Goal: Information Seeking & Learning: Learn about a topic

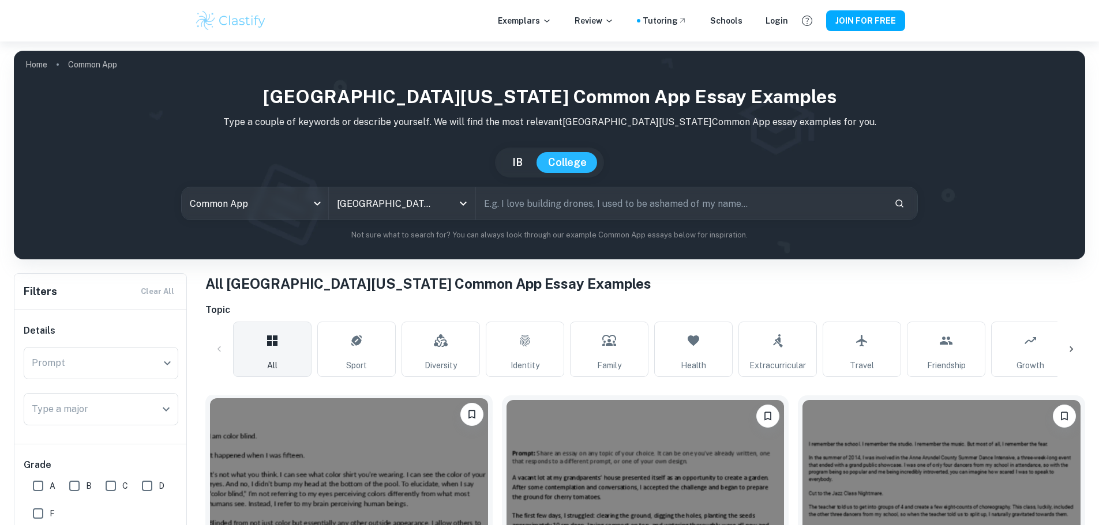
scroll to position [288, 0]
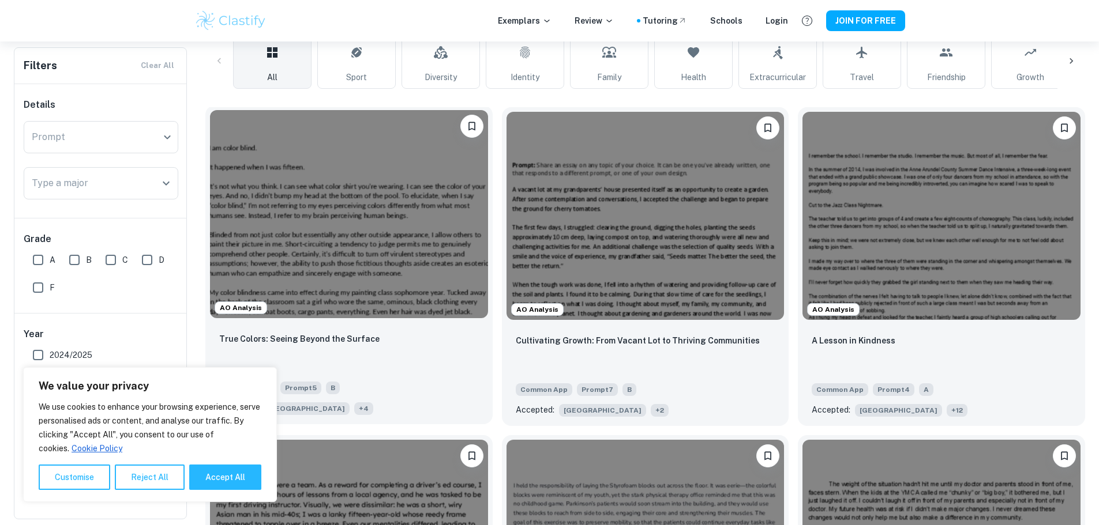
click at [354, 403] on span "+ 4" at bounding box center [363, 409] width 19 height 13
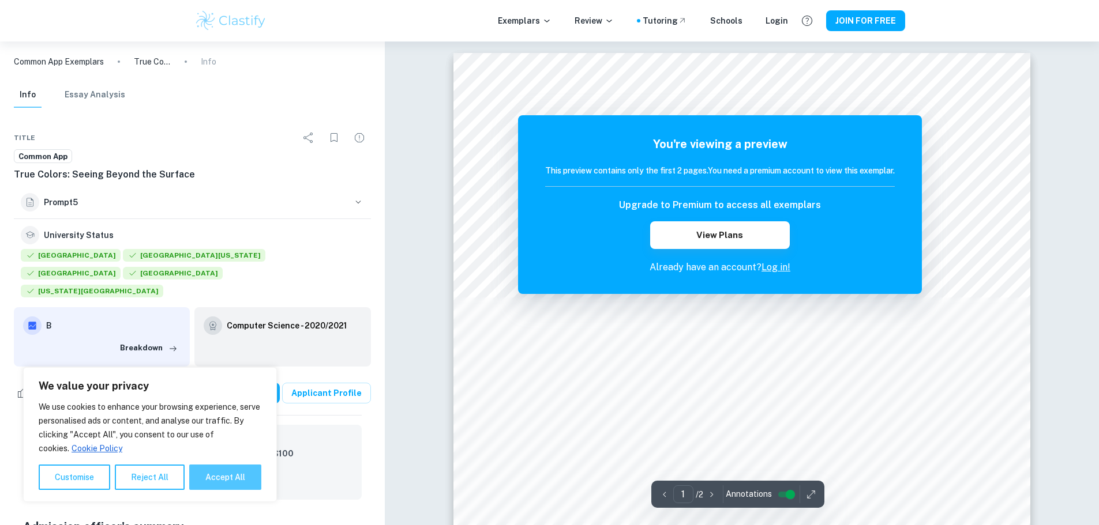
click at [236, 482] on button "Accept All" at bounding box center [225, 477] width 72 height 25
checkbox input "true"
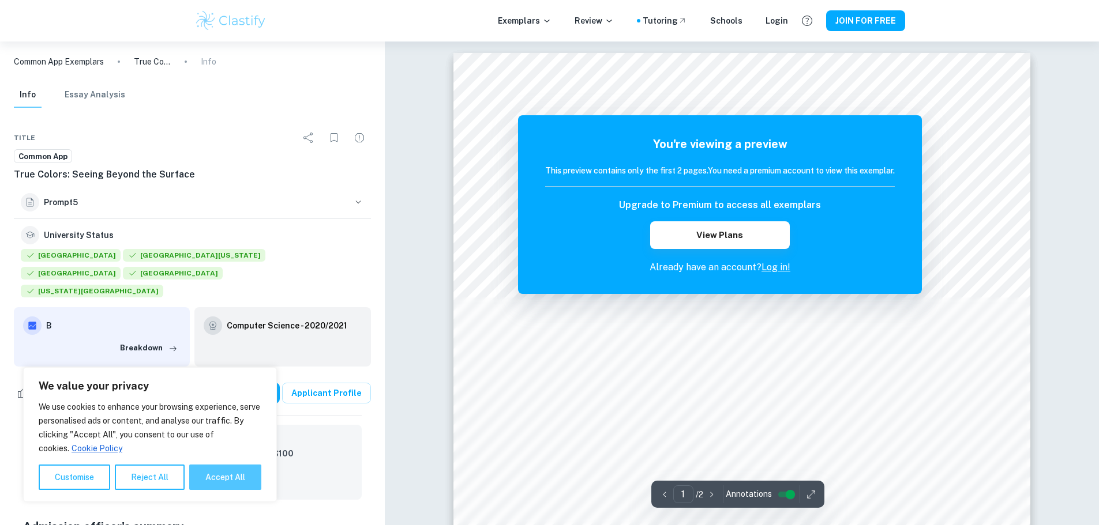
checkbox input "true"
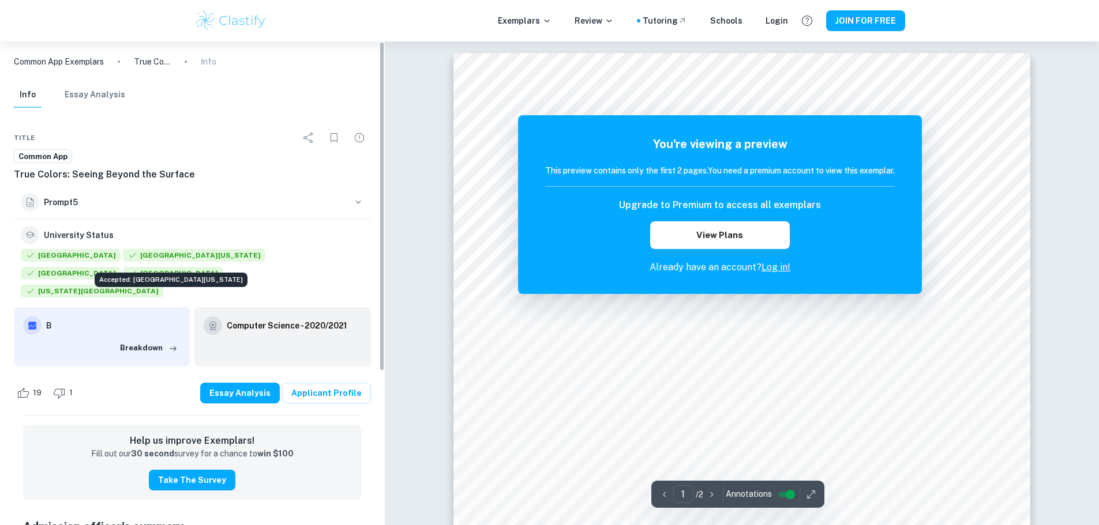
click at [160, 258] on span "[GEOGRAPHIC_DATA][US_STATE]" at bounding box center [194, 255] width 142 height 13
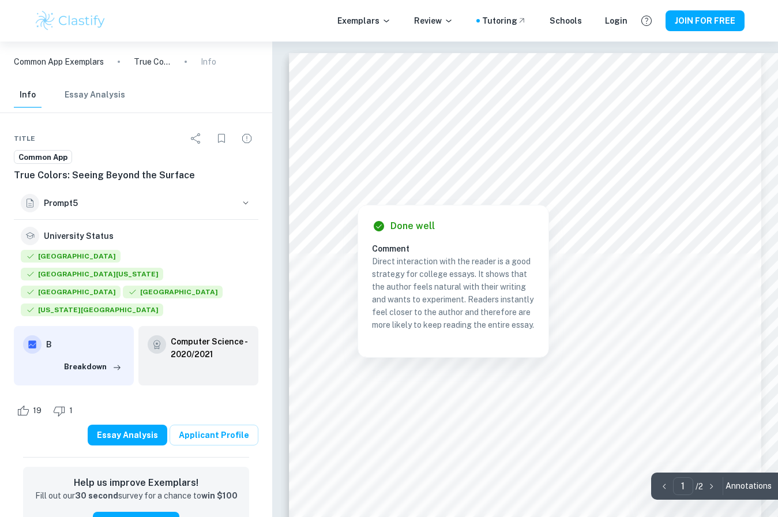
click at [683, 178] on div at bounding box center [574, 181] width 460 height 16
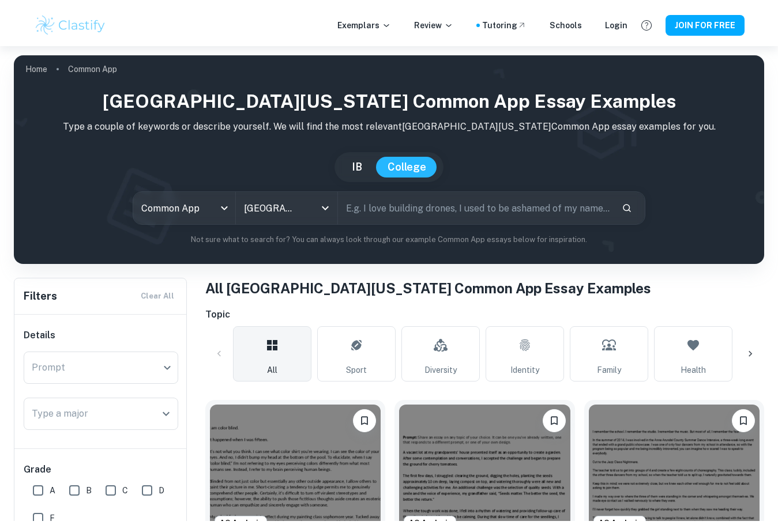
scroll to position [288, 0]
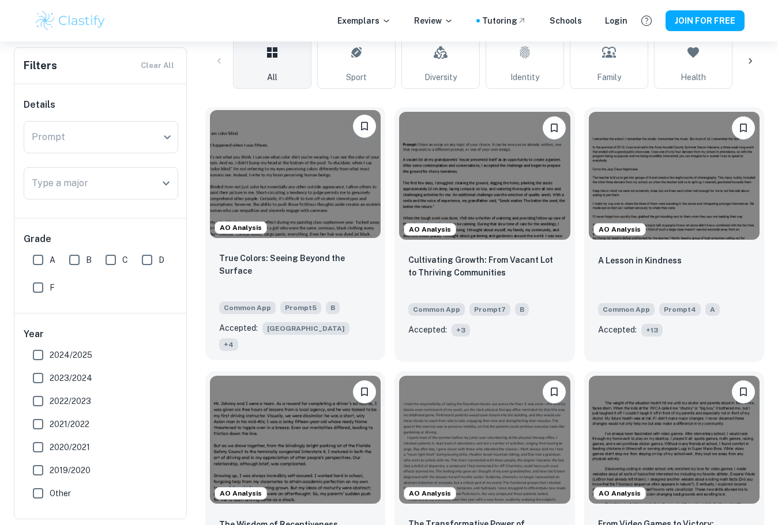
click at [345, 212] on img at bounding box center [295, 174] width 171 height 128
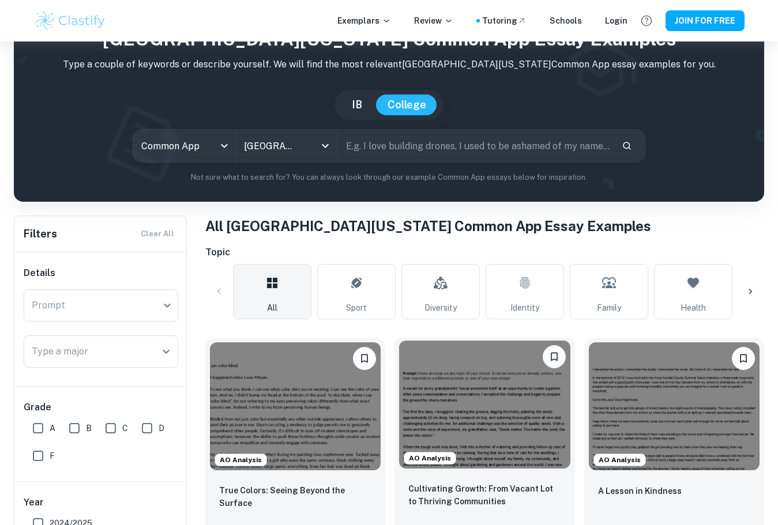
scroll to position [288, 0]
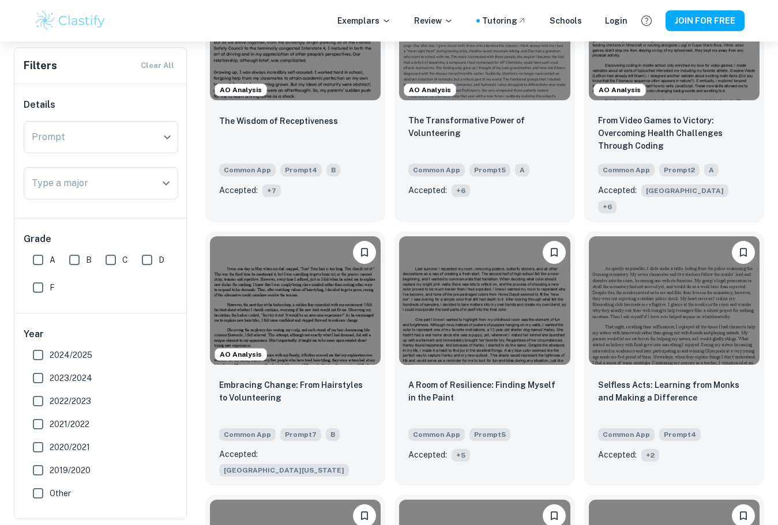
click at [51, 349] on span "2024/2025" at bounding box center [71, 355] width 43 height 13
click at [50, 349] on input "2024/2025" at bounding box center [38, 355] width 23 height 23
checkbox input "true"
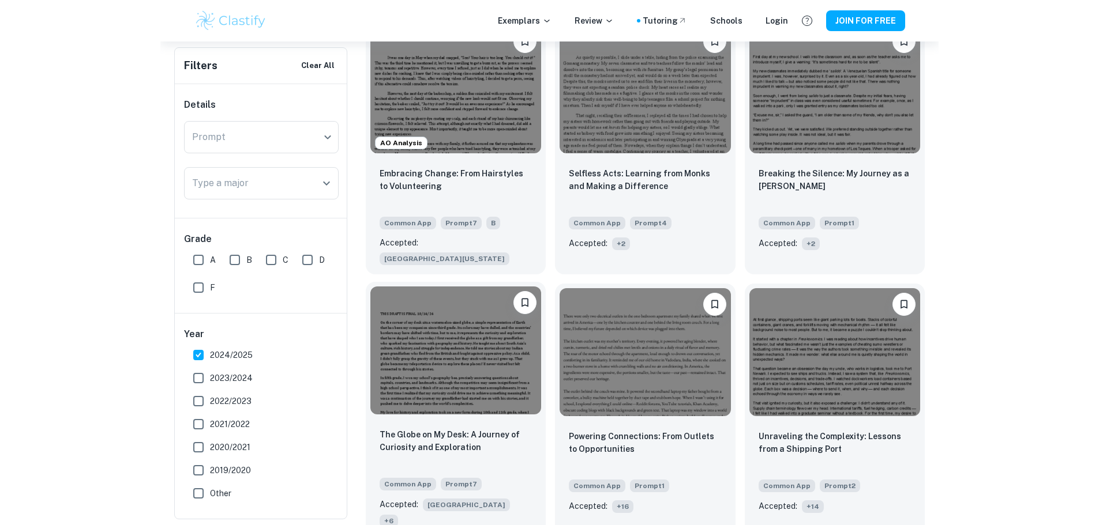
scroll to position [201, 0]
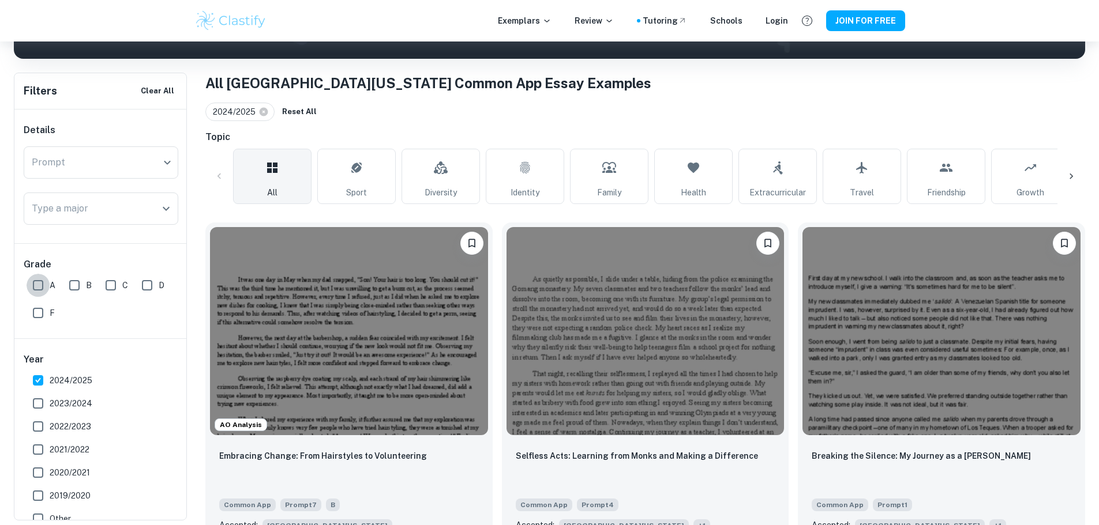
click at [35, 287] on input "A" at bounding box center [38, 285] width 23 height 23
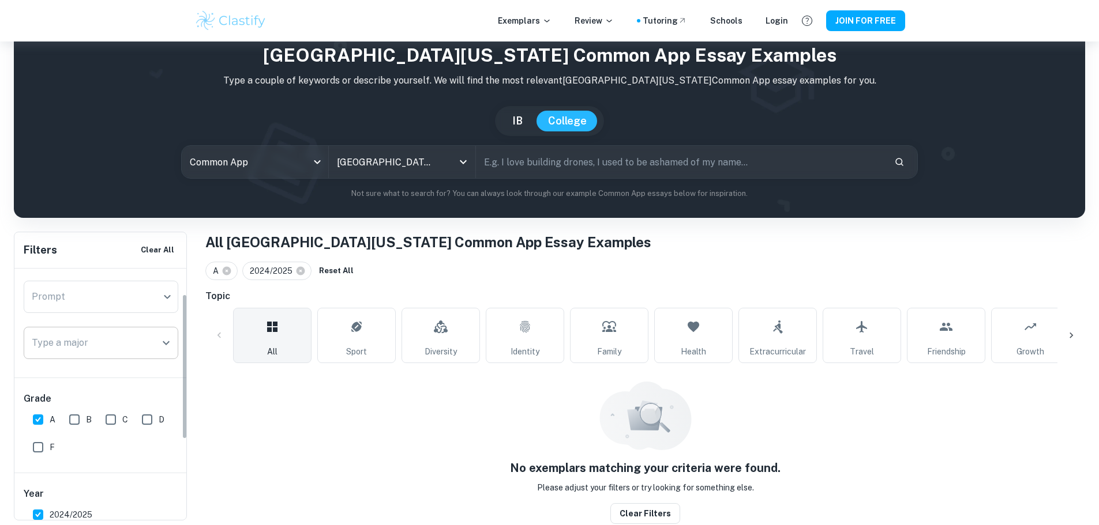
scroll to position [58, 0]
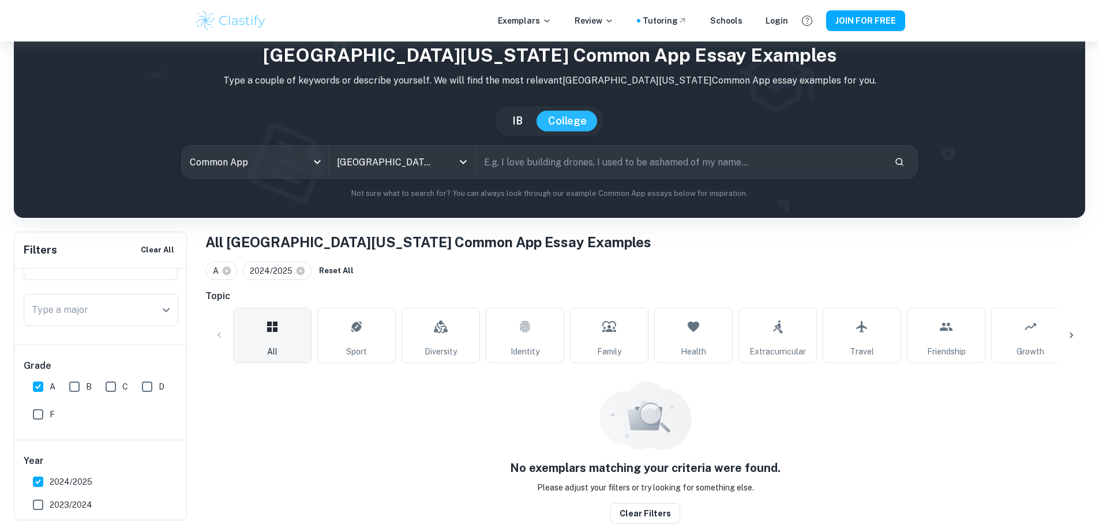
click at [43, 390] on input "A" at bounding box center [38, 386] width 23 height 23
checkbox input "false"
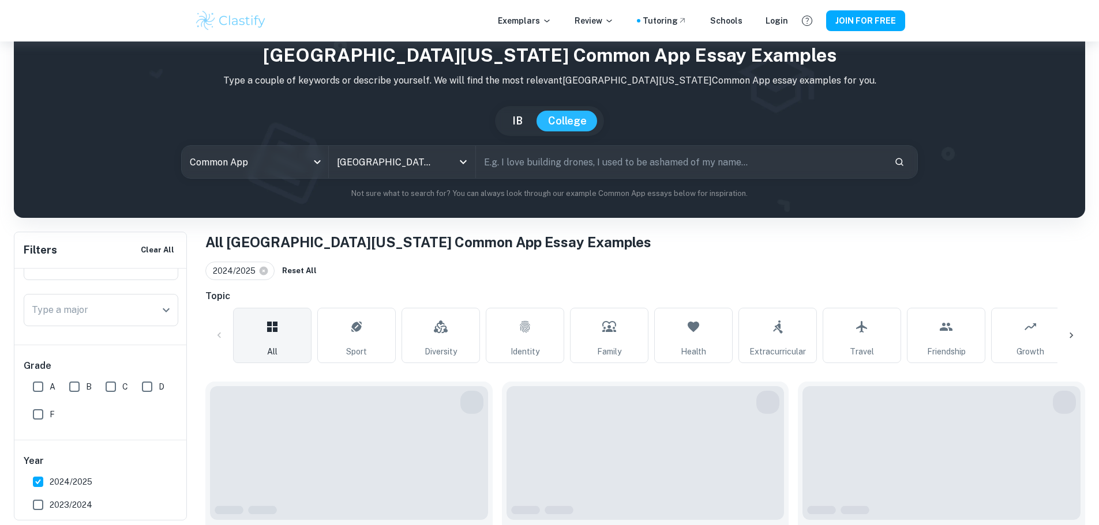
click at [74, 388] on input "B" at bounding box center [74, 386] width 23 height 23
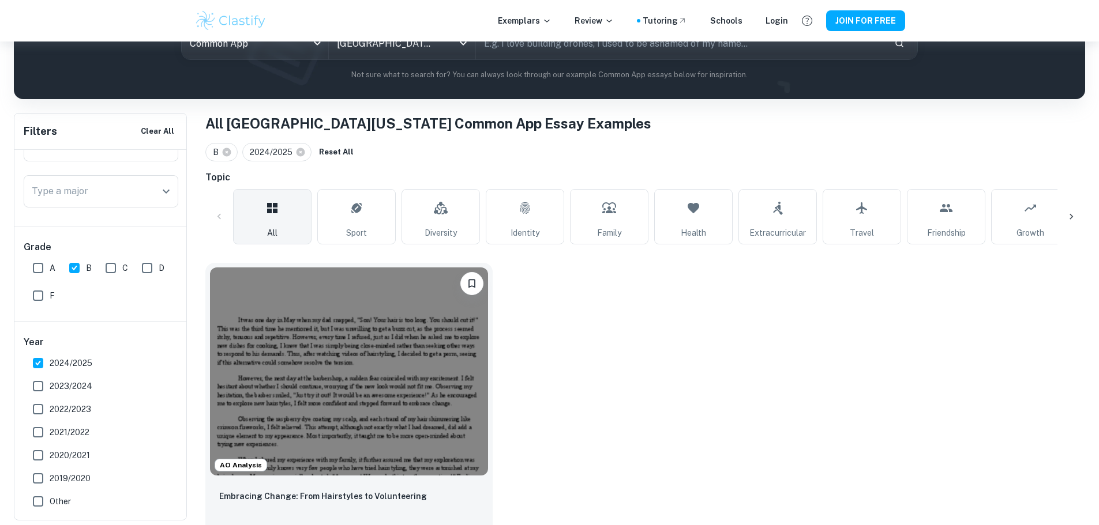
scroll to position [161, 0]
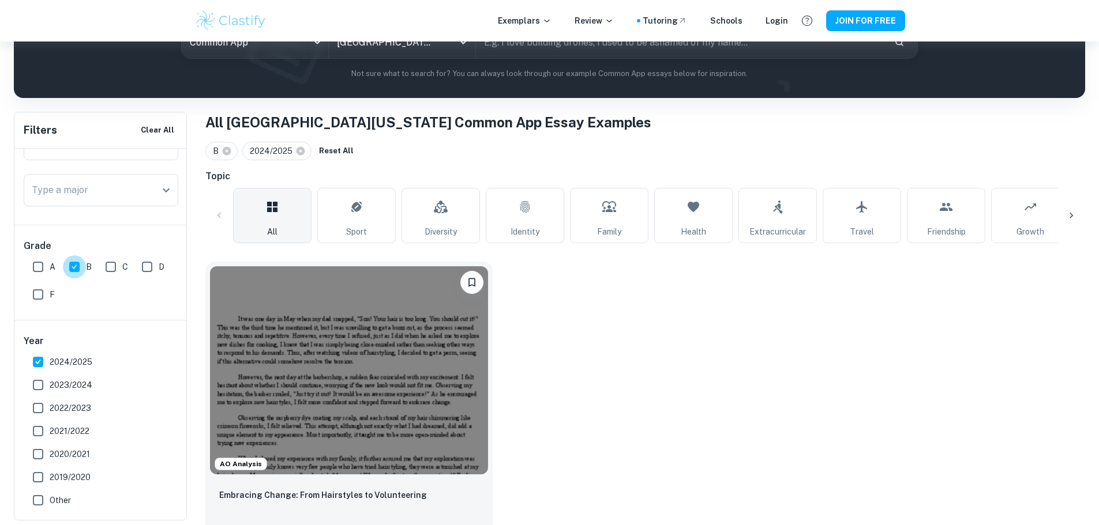
click at [66, 265] on input "B" at bounding box center [74, 266] width 23 height 23
checkbox input "false"
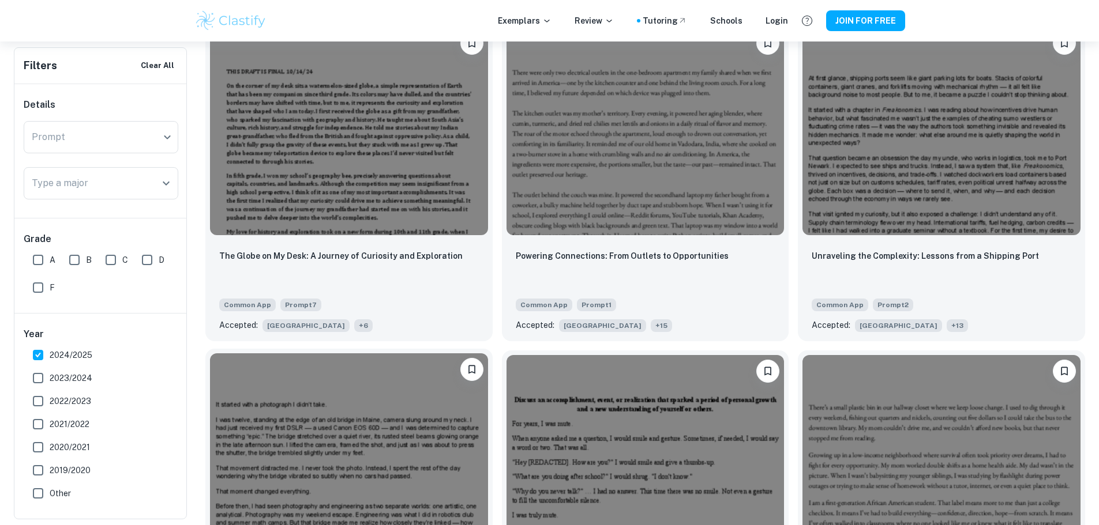
scroll to position [738, 0]
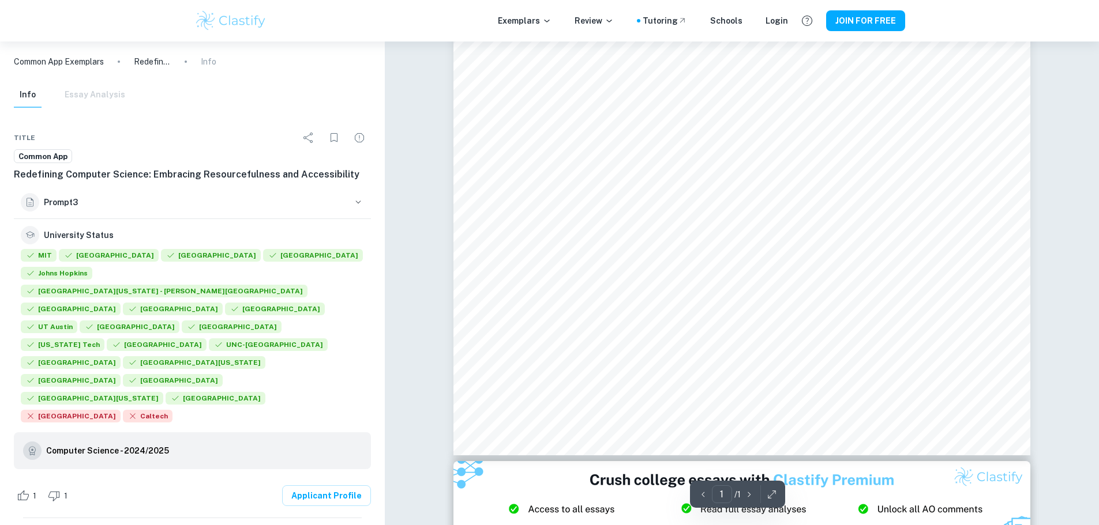
scroll to position [346, 0]
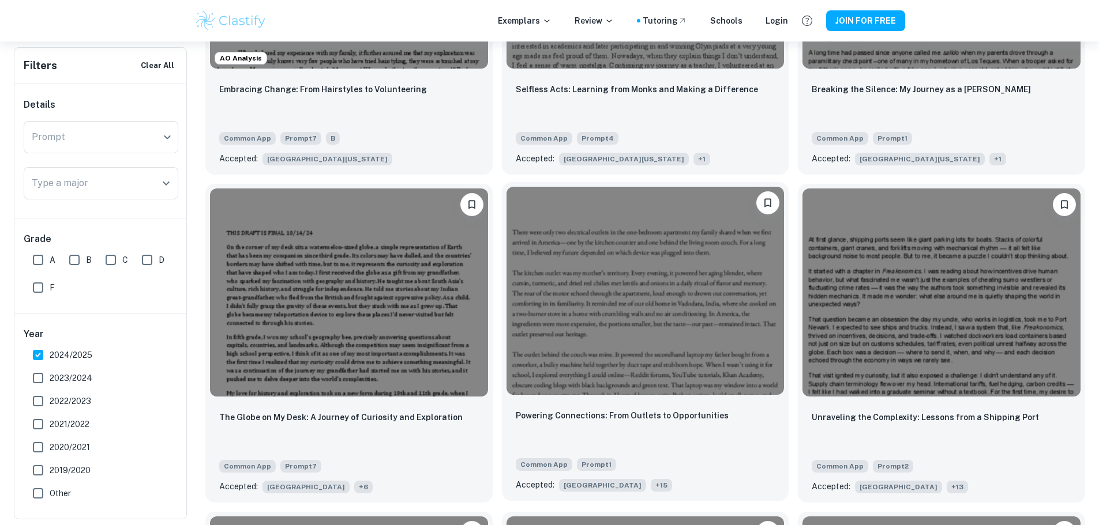
scroll to position [561, 0]
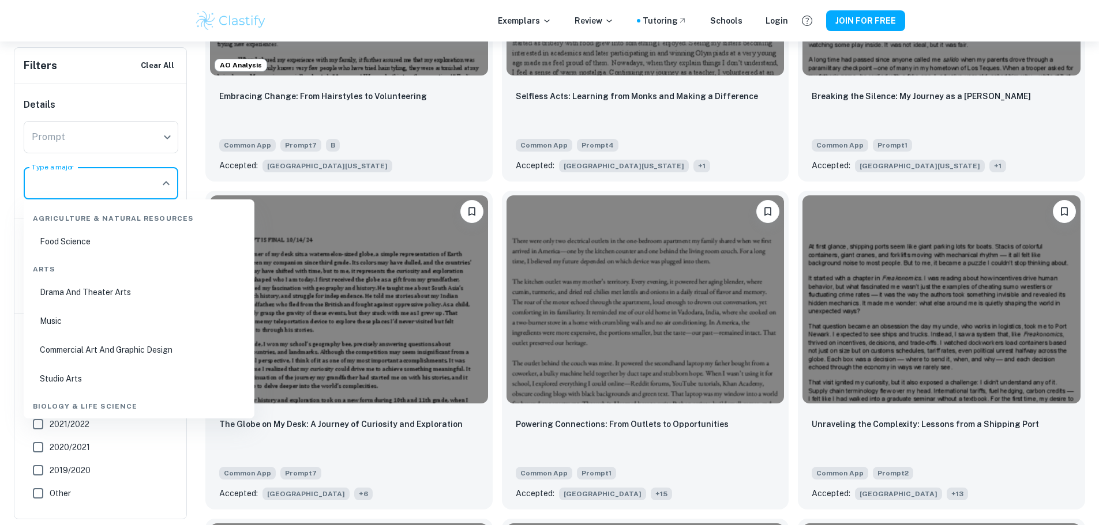
click at [145, 188] on input "Type a major" at bounding box center [92, 183] width 127 height 22
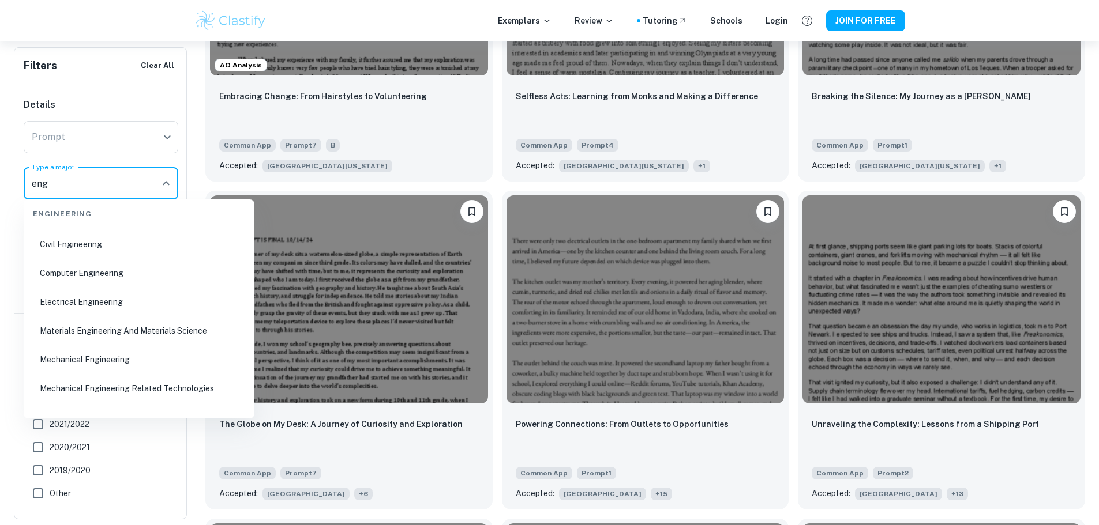
scroll to position [115, 0]
click at [141, 359] on li "Mechanical Engineering" at bounding box center [138, 357] width 221 height 27
type input "Mechanical Engineering"
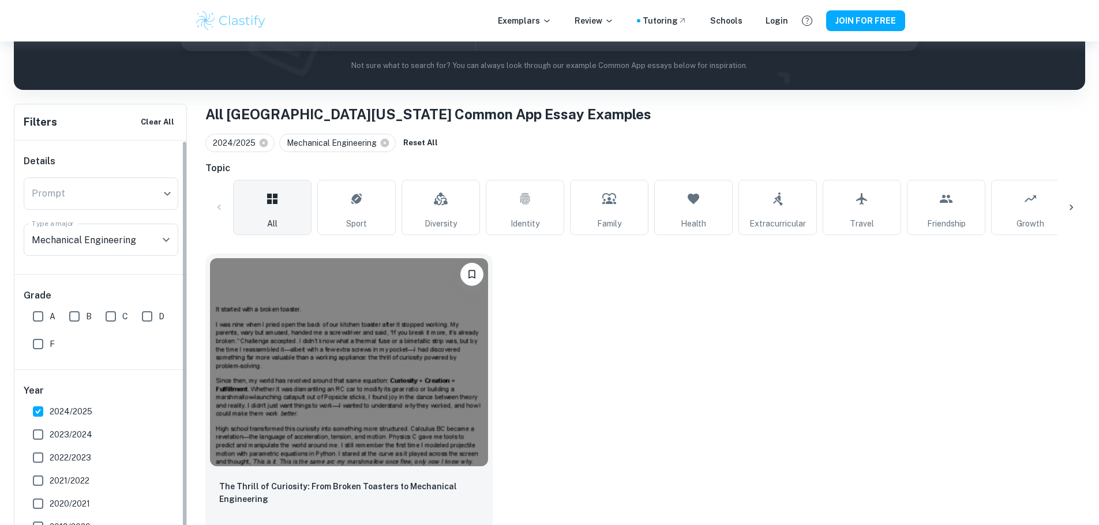
scroll to position [161, 0]
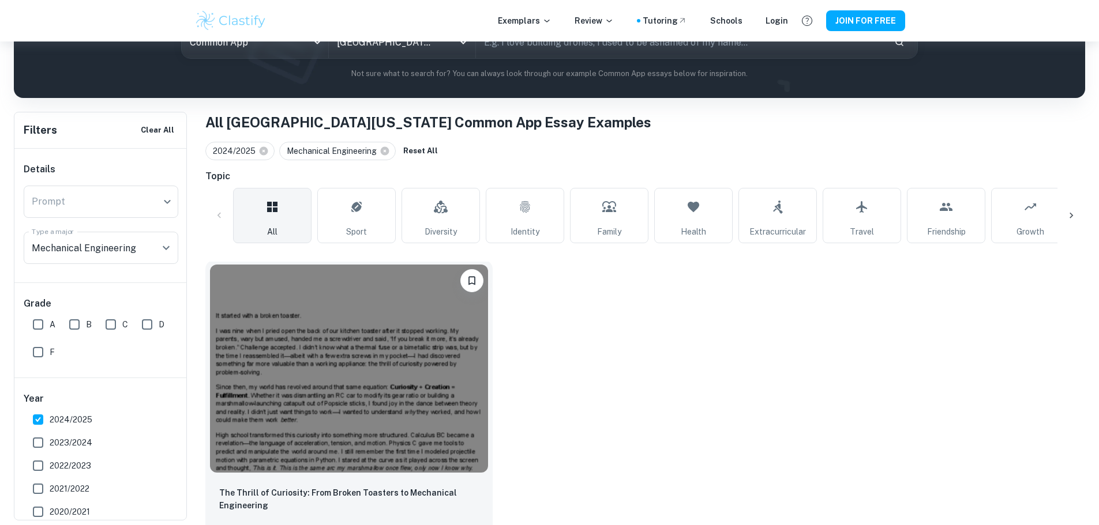
click at [324, 360] on img at bounding box center [349, 369] width 278 height 208
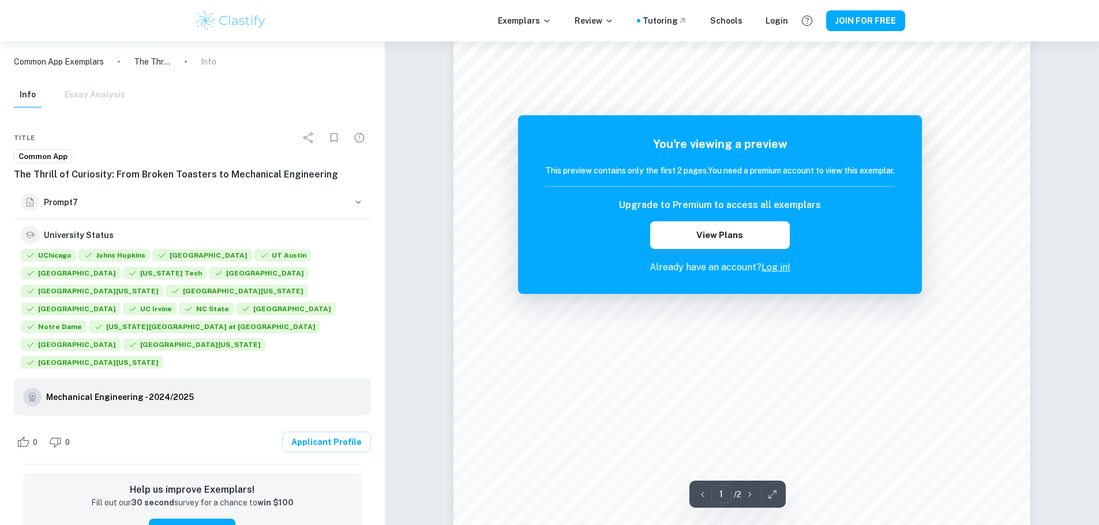
scroll to position [115, 0]
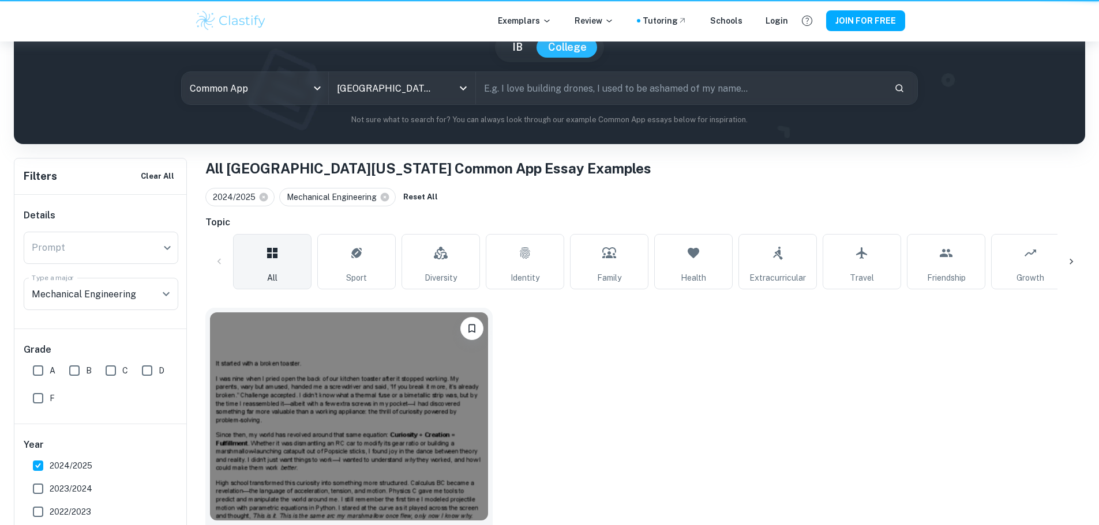
scroll to position [161, 0]
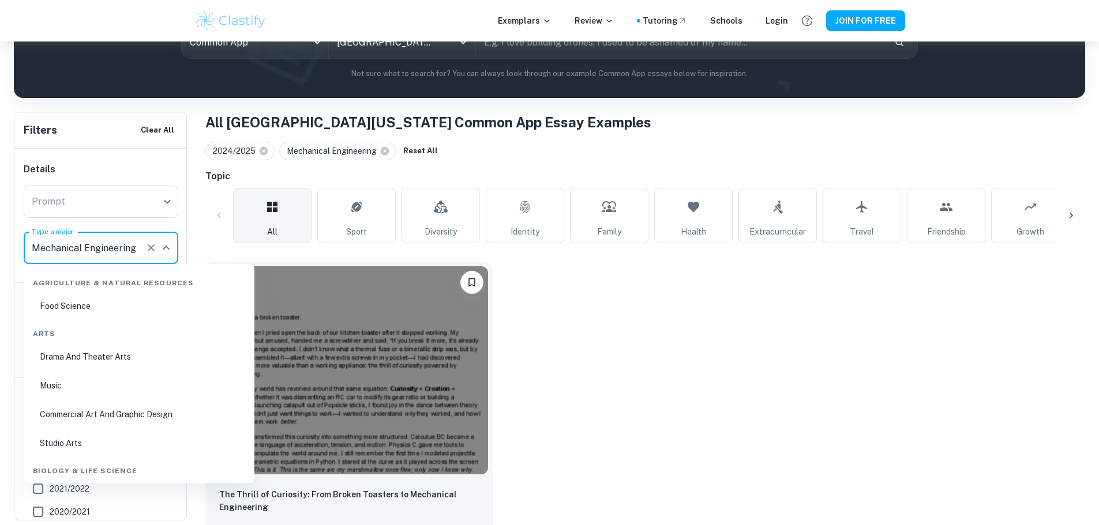
click at [95, 252] on input "Mechanical Engineering" at bounding box center [85, 248] width 112 height 22
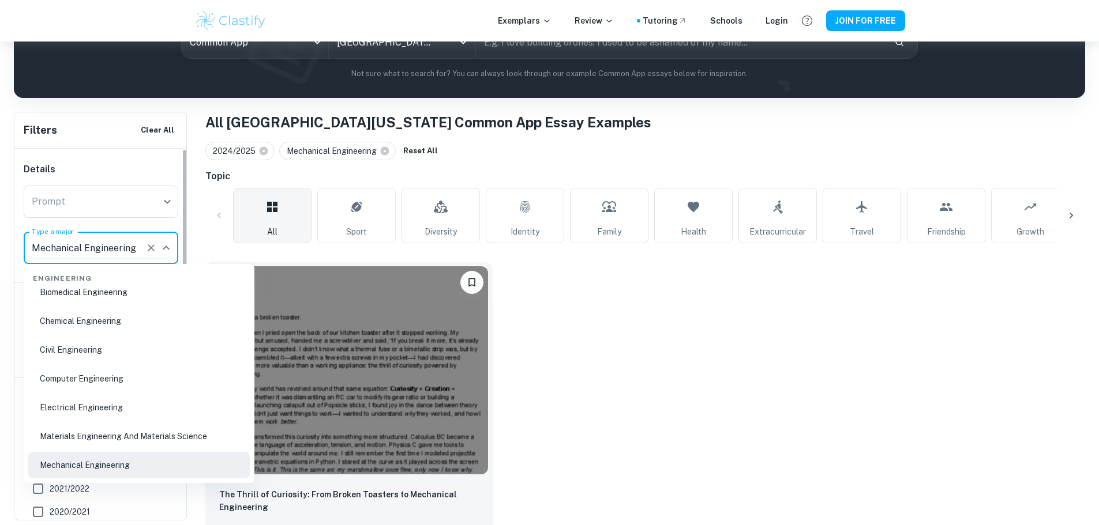
click at [151, 251] on icon "Clear" at bounding box center [151, 248] width 12 height 12
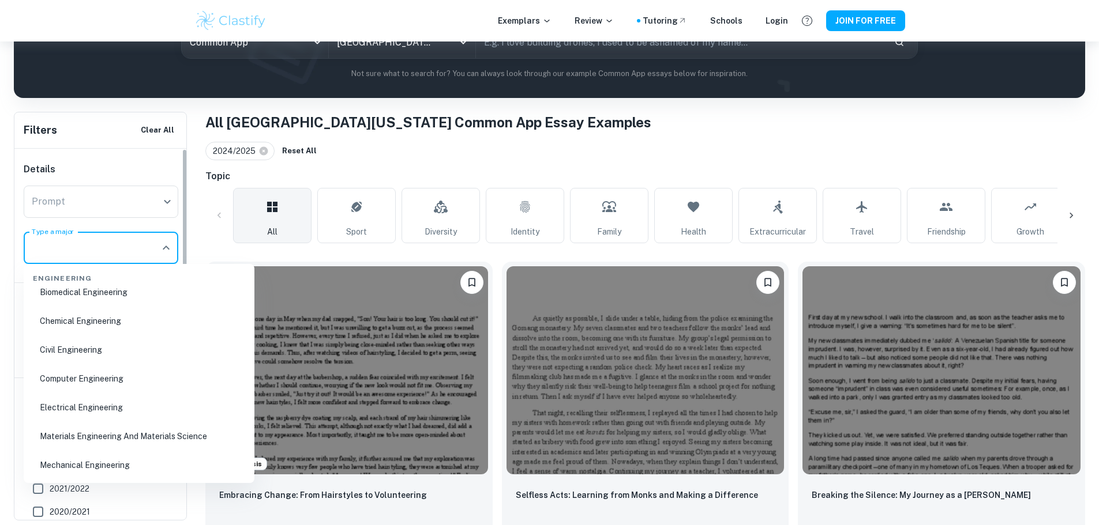
scroll to position [0, 0]
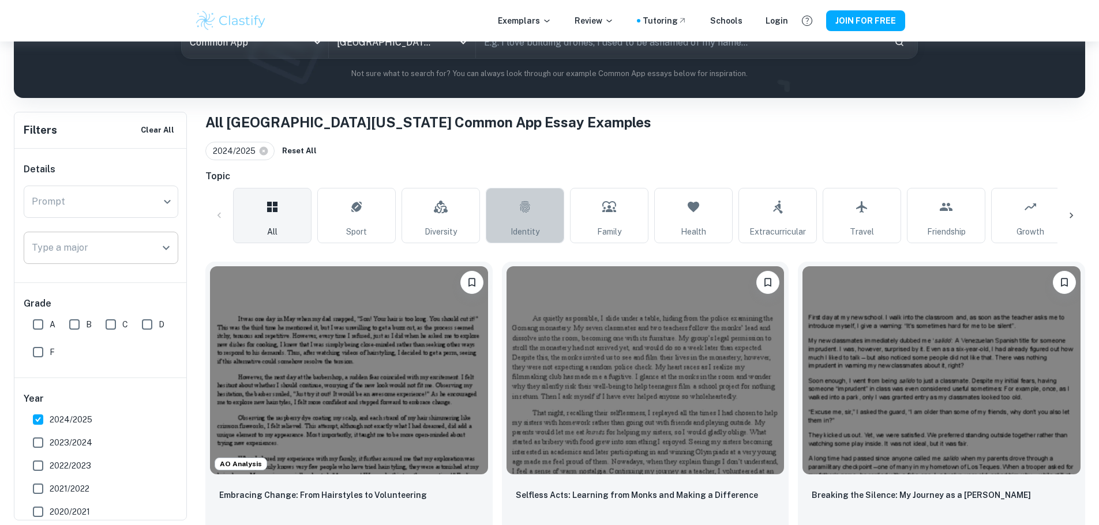
click at [509, 217] on link "Identity" at bounding box center [525, 215] width 78 height 55
type input "Identity"
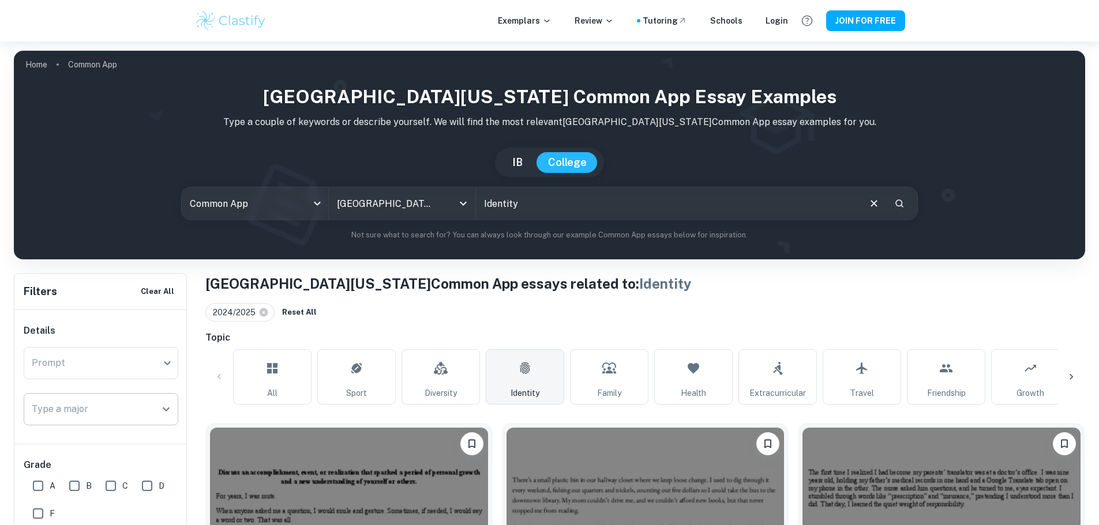
scroll to position [115, 0]
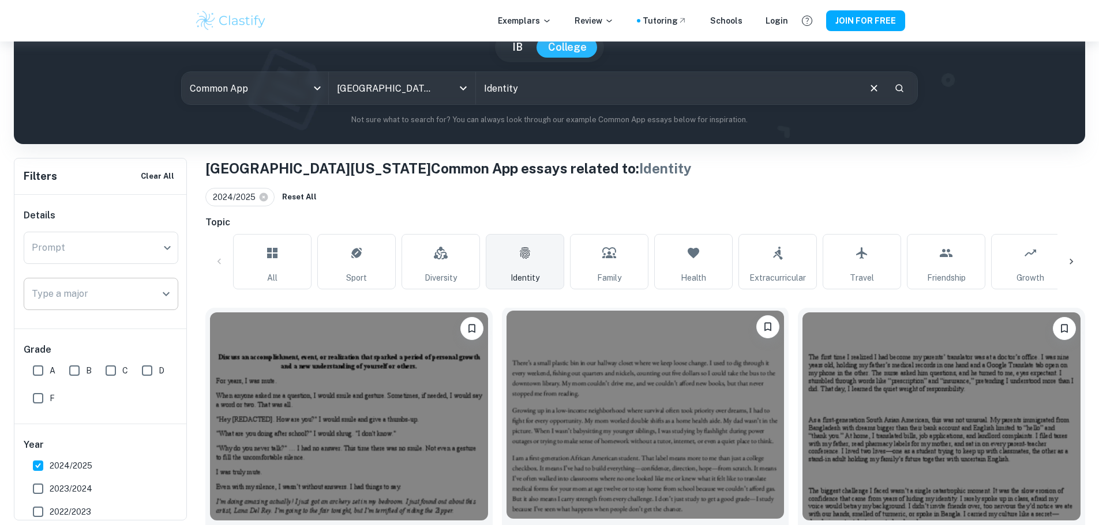
click at [506, 386] on img at bounding box center [645, 415] width 278 height 208
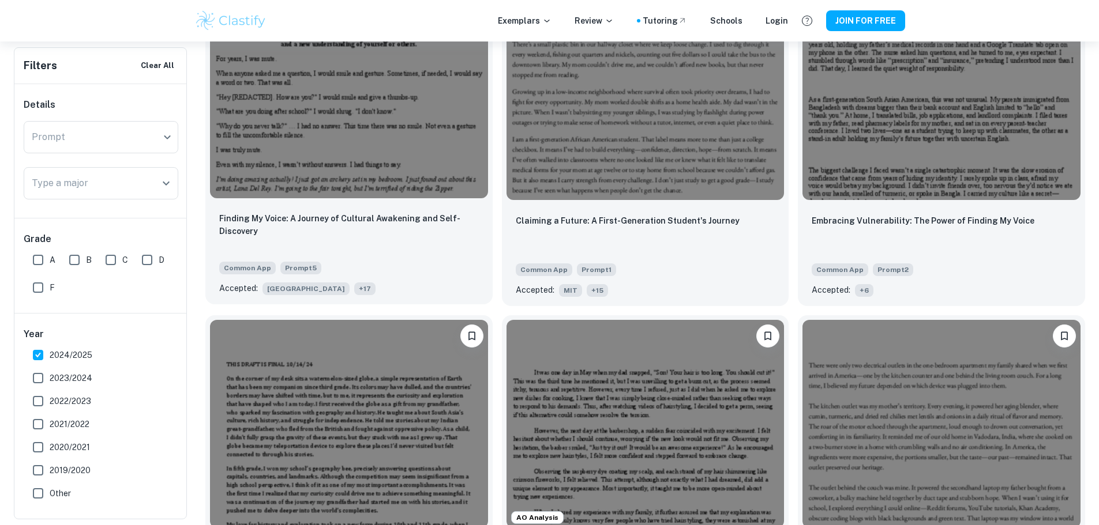
scroll to position [461, 0]
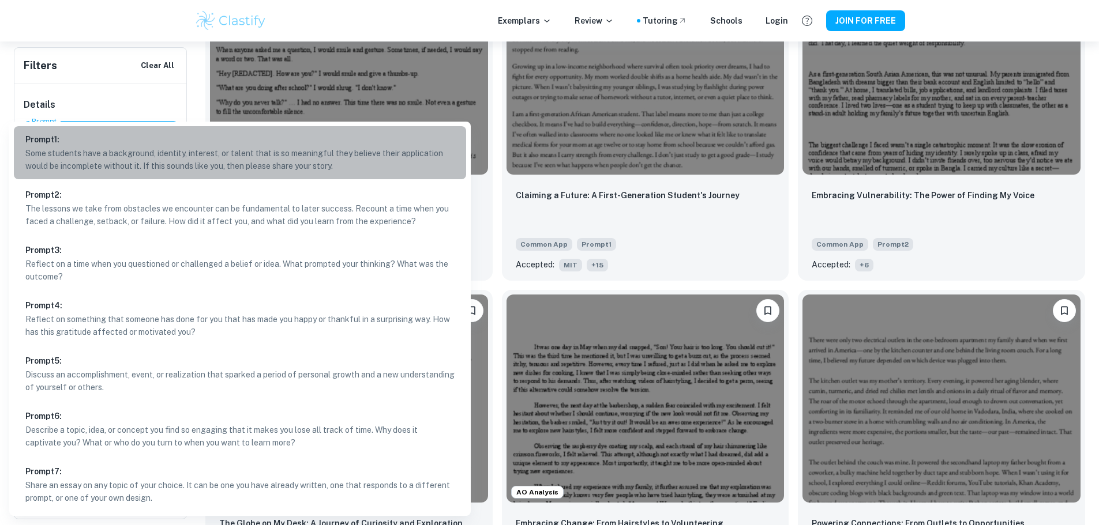
click at [194, 158] on p "Some students have a background, identity, interest, or talent that is so meani…" at bounding box center [239, 159] width 429 height 25
type input "1"
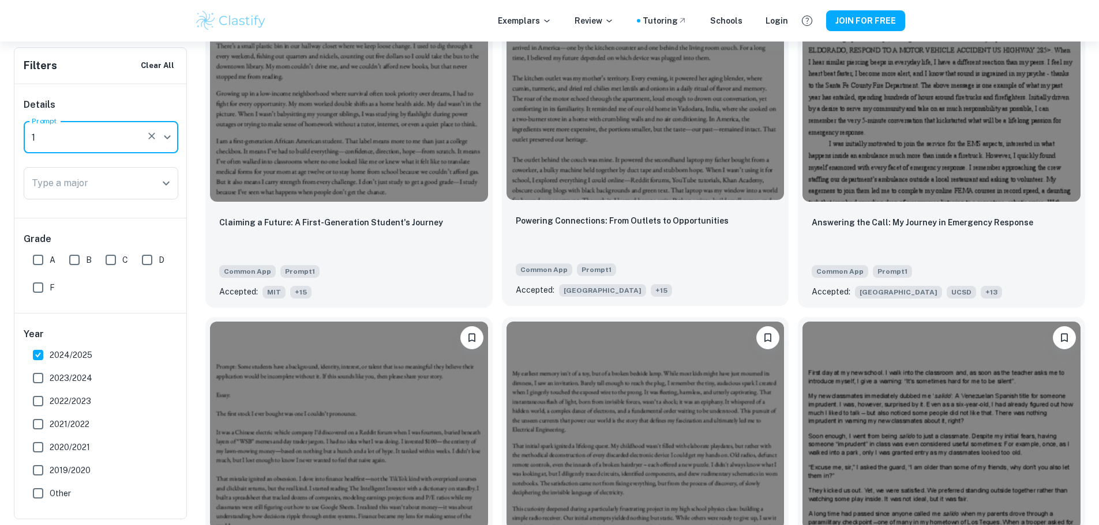
scroll to position [146, 0]
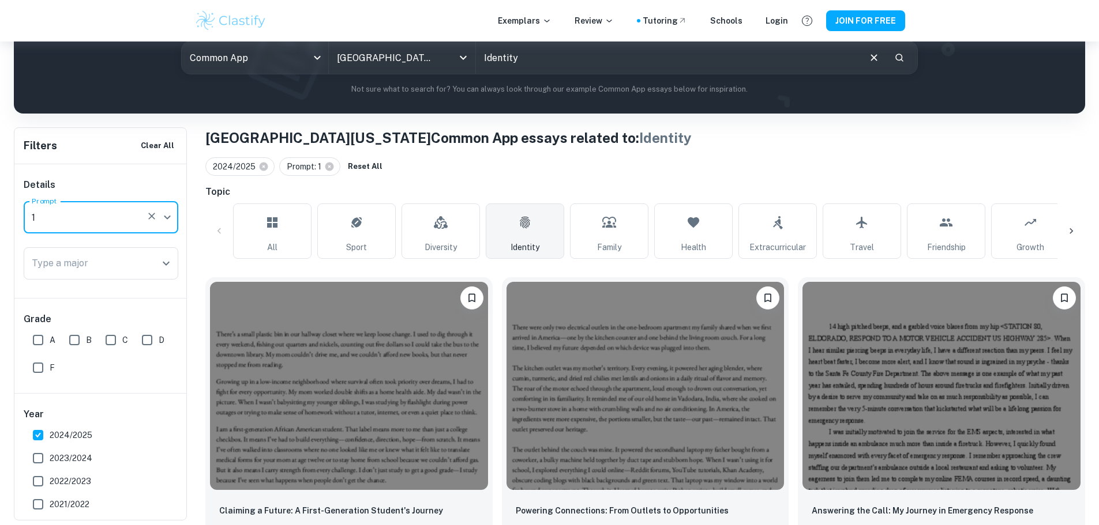
click at [568, 236] on div "All Sport Diversity Identity Family Health Extracurricular Travel Friendship Gr…" at bounding box center [645, 231] width 824 height 55
click at [555, 232] on link "Identity" at bounding box center [525, 231] width 78 height 55
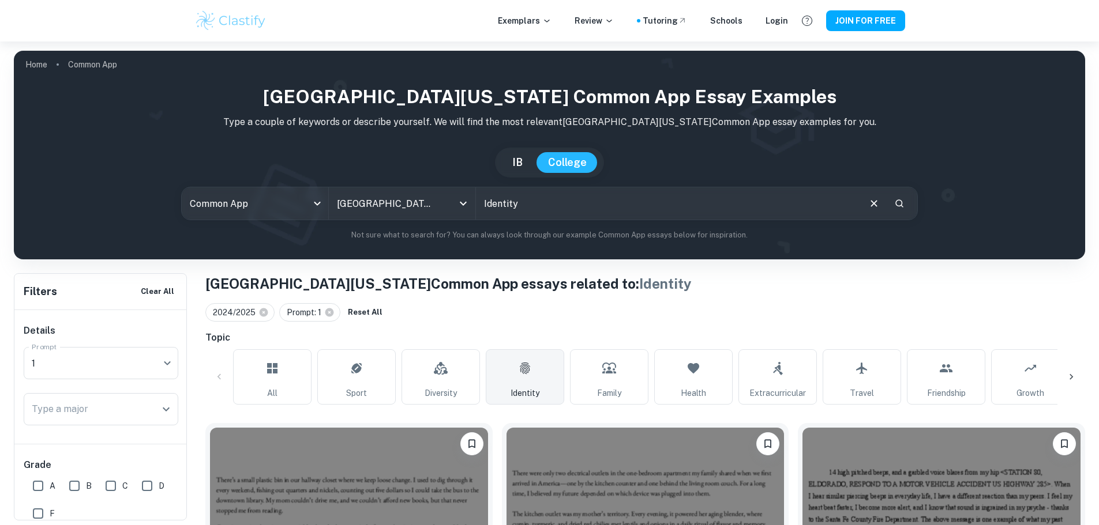
scroll to position [231, 0]
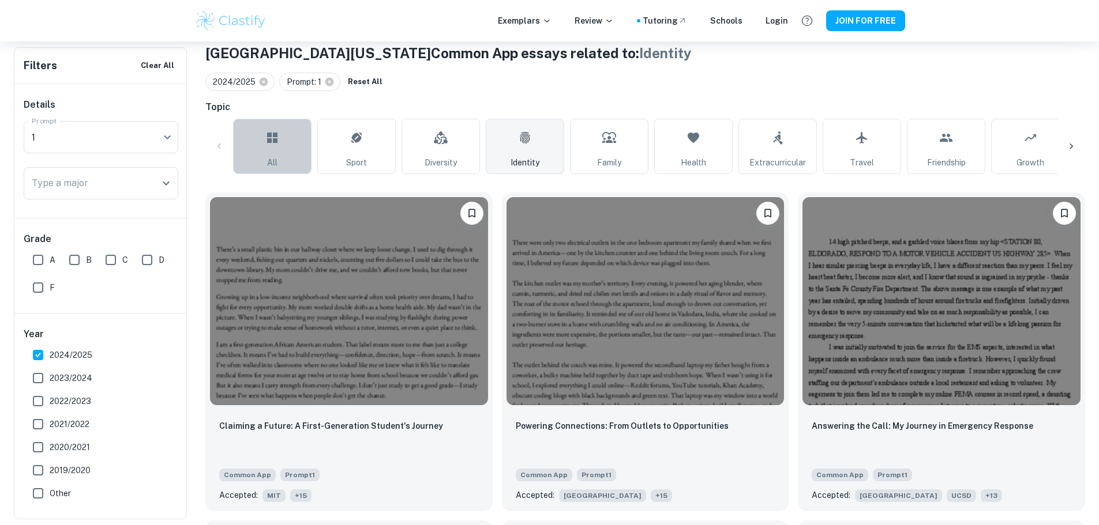
click at [263, 152] on link "All" at bounding box center [272, 146] width 78 height 55
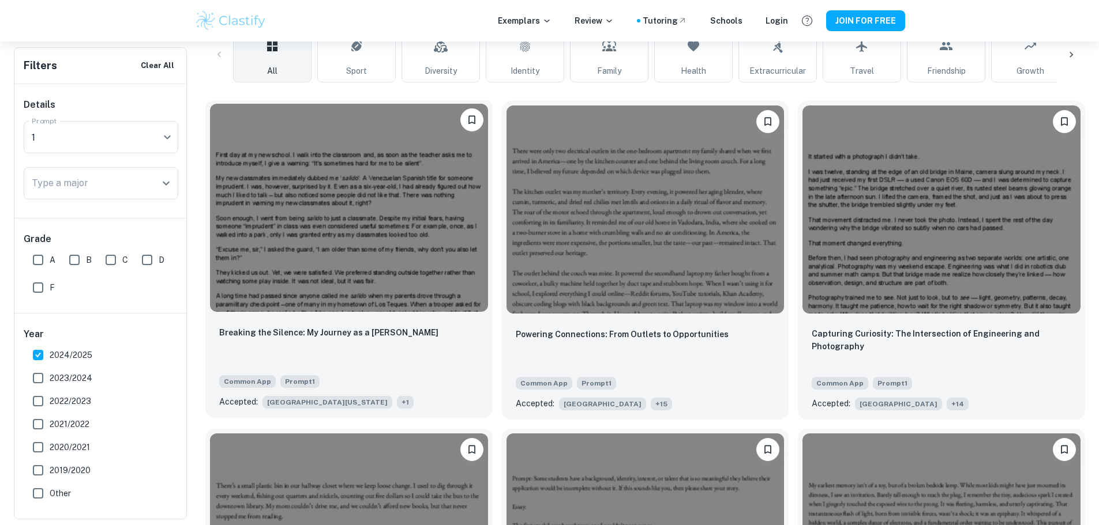
scroll to position [346, 0]
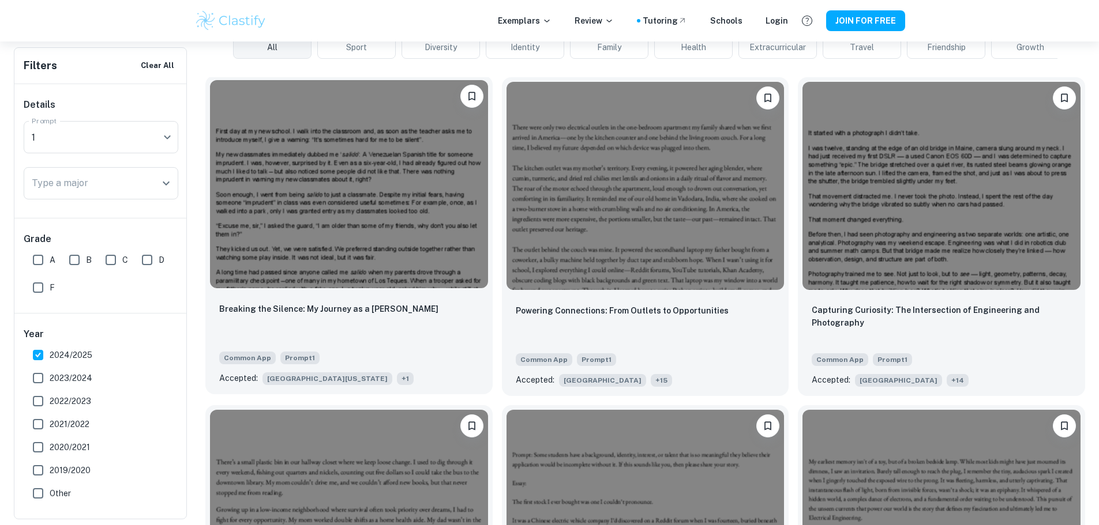
click at [397, 373] on span "+ 1" at bounding box center [405, 379] width 17 height 13
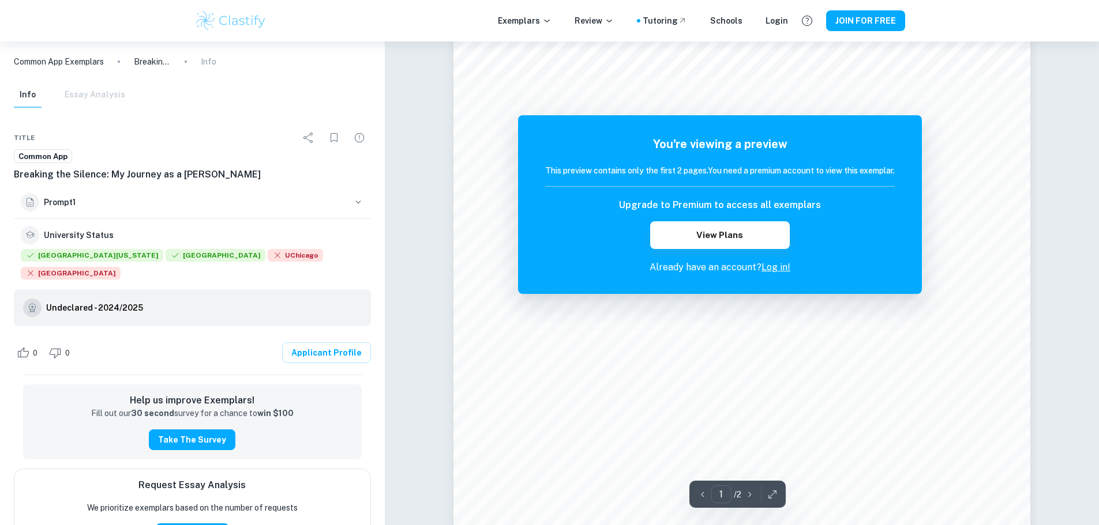
scroll to position [173, 0]
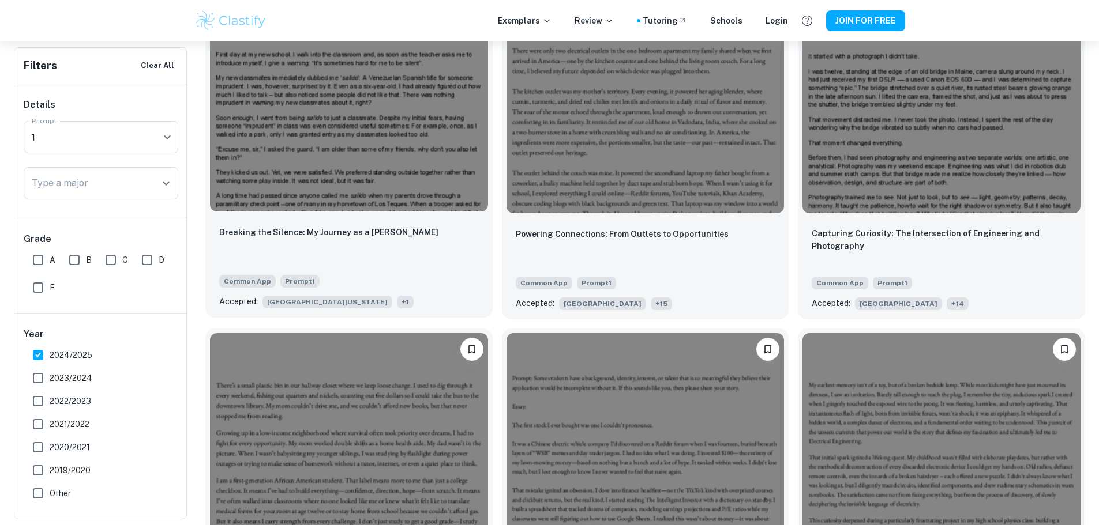
scroll to position [434, 0]
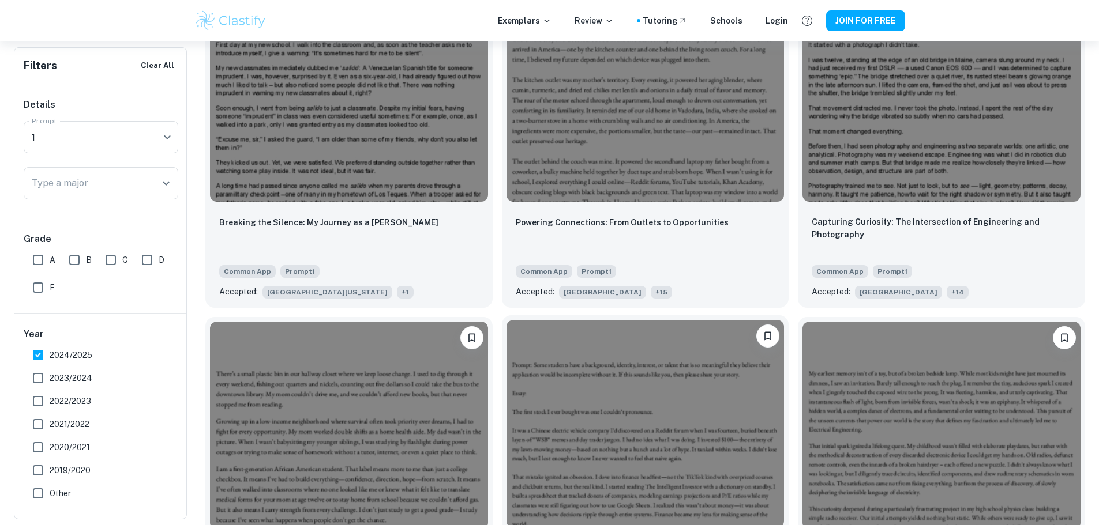
click at [506, 320] on img at bounding box center [645, 424] width 278 height 208
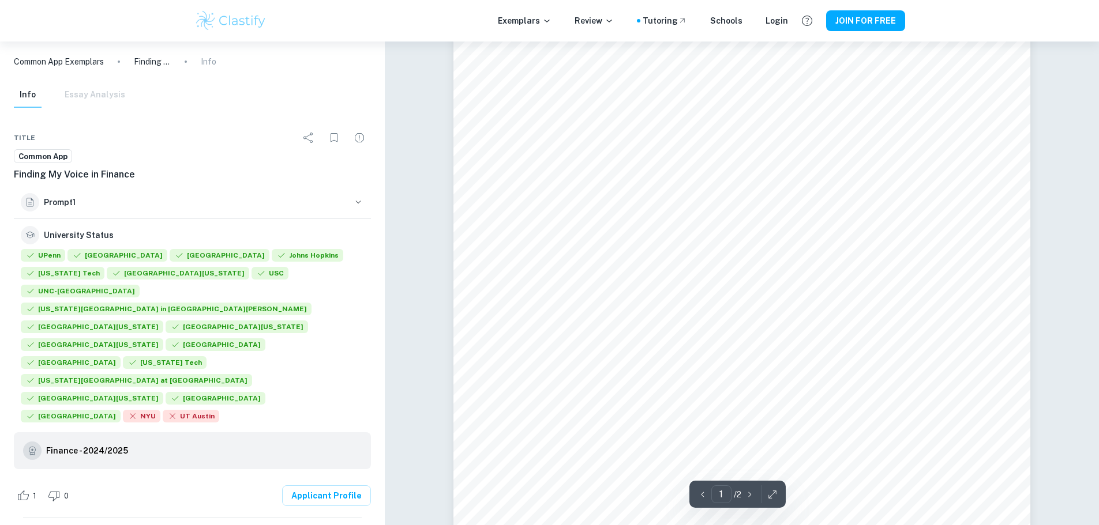
scroll to position [115, 0]
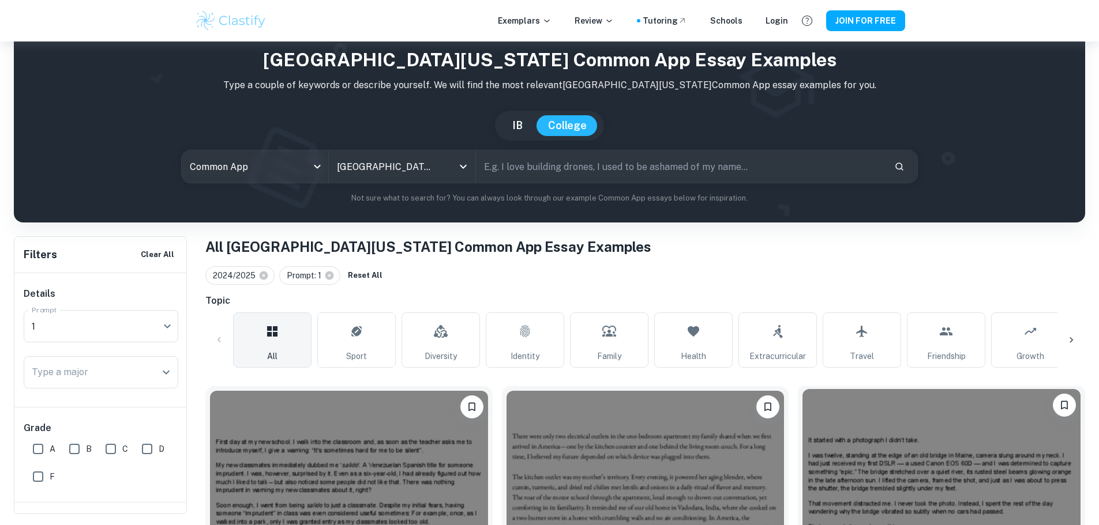
scroll to position [31, 0]
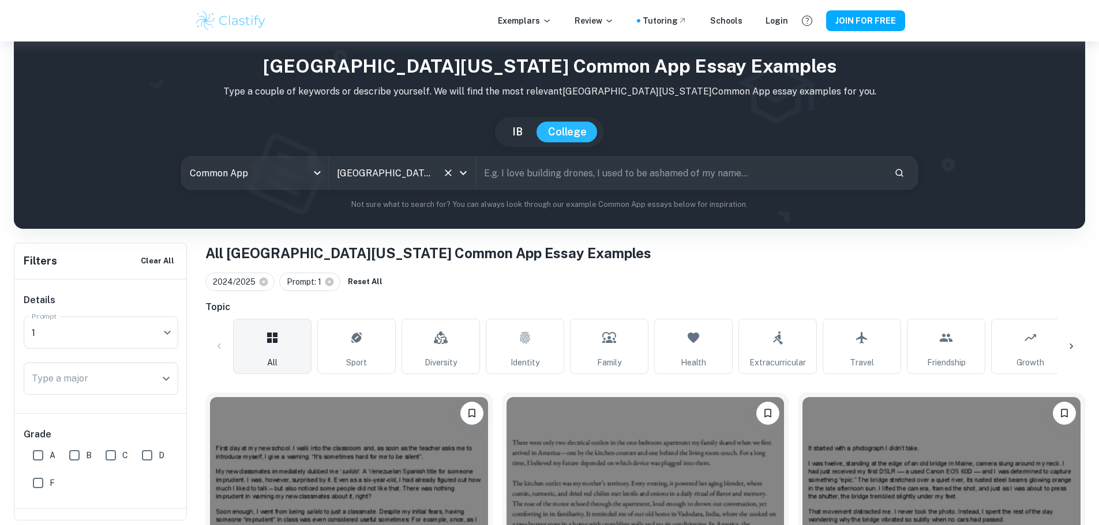
drag, startPoint x: 442, startPoint y: 181, endPoint x: 447, endPoint y: 189, distance: 9.1
click at [447, 189] on div "[GEOGRAPHIC_DATA][US_STATE] All Colleges" at bounding box center [402, 173] width 146 height 32
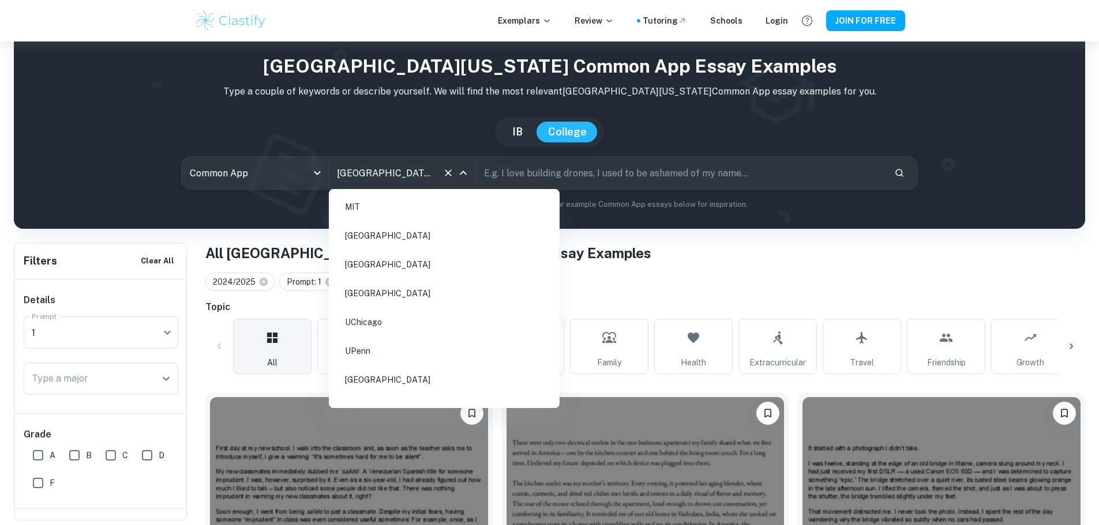
scroll to position [883, 0]
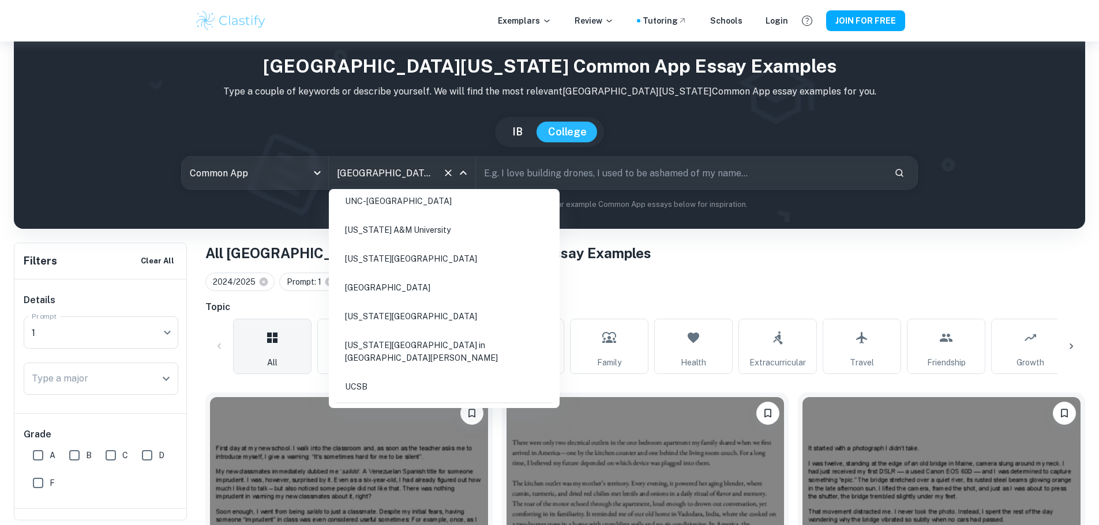
click at [450, 189] on body "We value your privacy We use cookies to enhance your browsing experience, serve…" at bounding box center [549, 273] width 1099 height 525
click at [449, 174] on icon "Clear" at bounding box center [448, 173] width 7 height 7
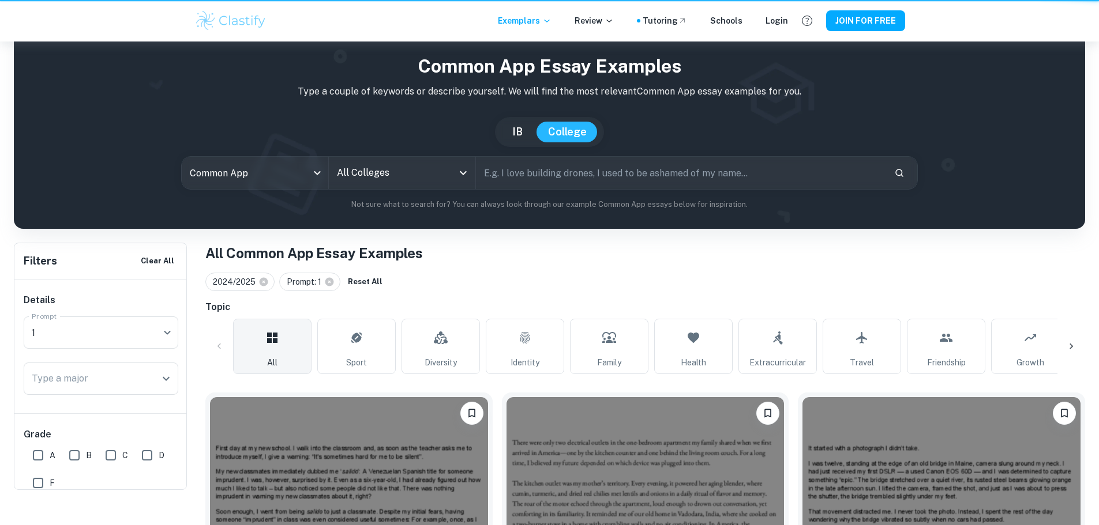
click at [657, 189] on div "Common App Essay Examples Type a couple of keywords or describe yourself. We wi…" at bounding box center [549, 131] width 1052 height 158
click at [655, 189] on input "text" at bounding box center [680, 173] width 409 height 32
